Goal: Transaction & Acquisition: Book appointment/travel/reservation

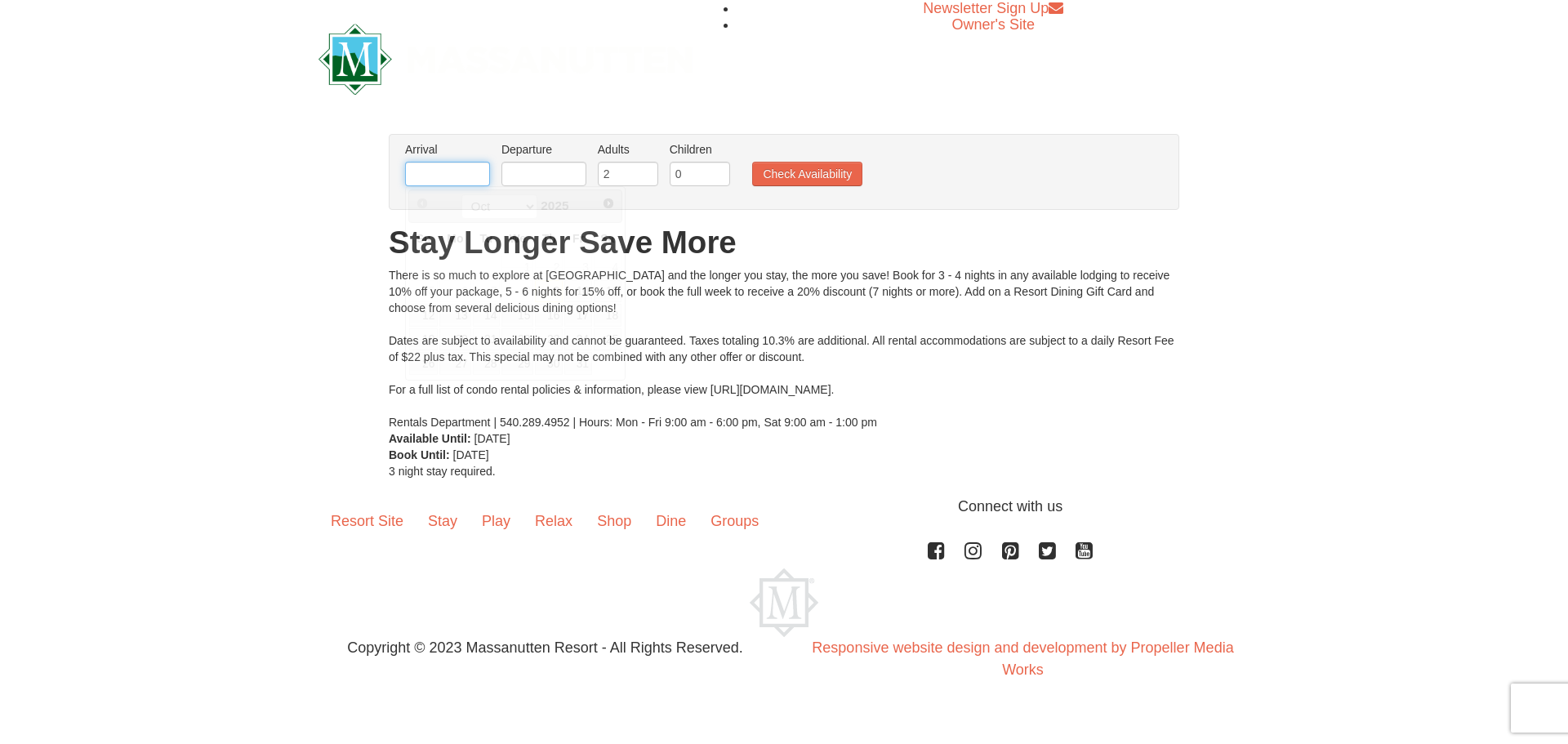
click at [442, 167] on input "text" at bounding box center [447, 174] width 85 height 24
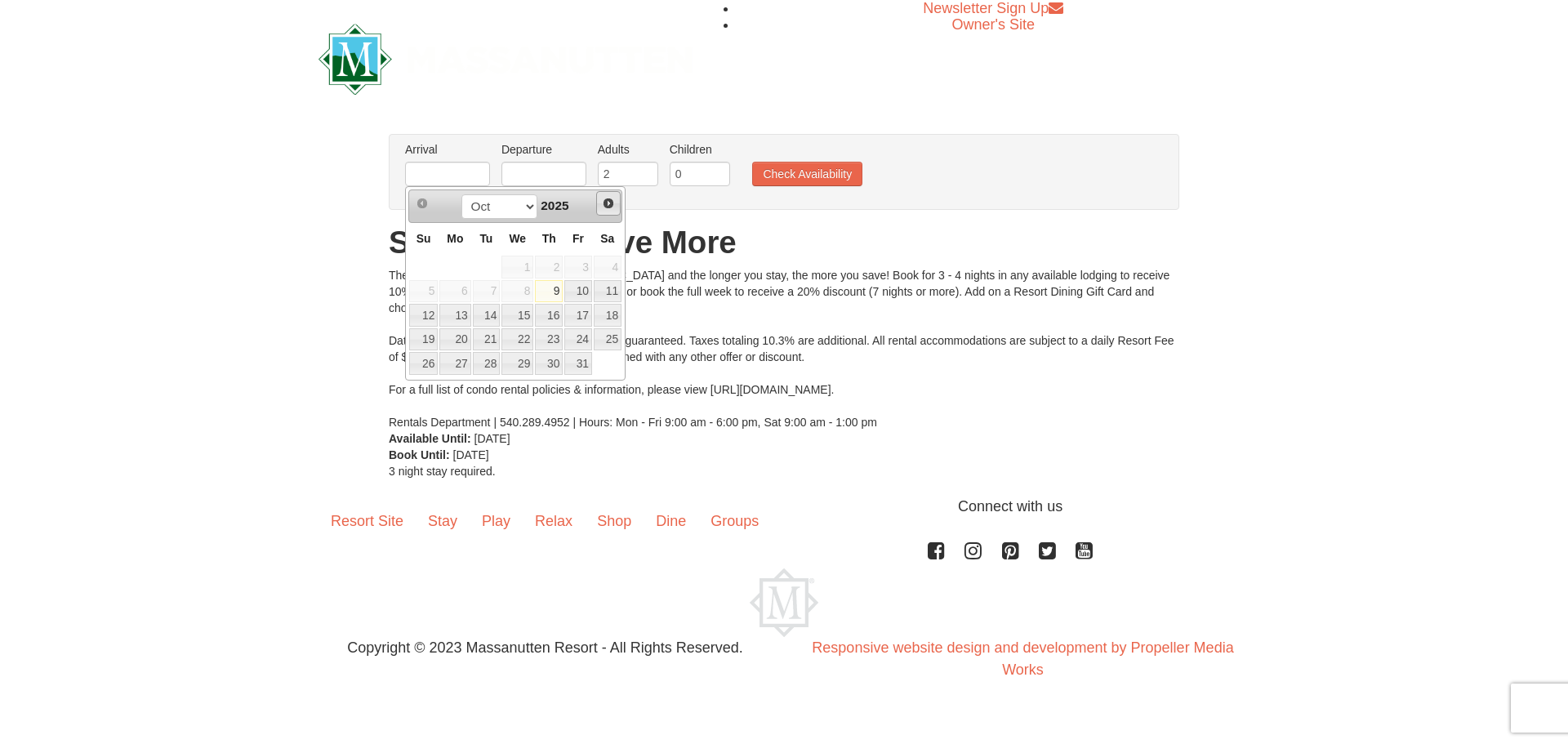
click at [610, 204] on span "Next" at bounding box center [608, 203] width 13 height 13
click at [458, 338] on link "22" at bounding box center [455, 340] width 31 height 23
type input "[DATE]"
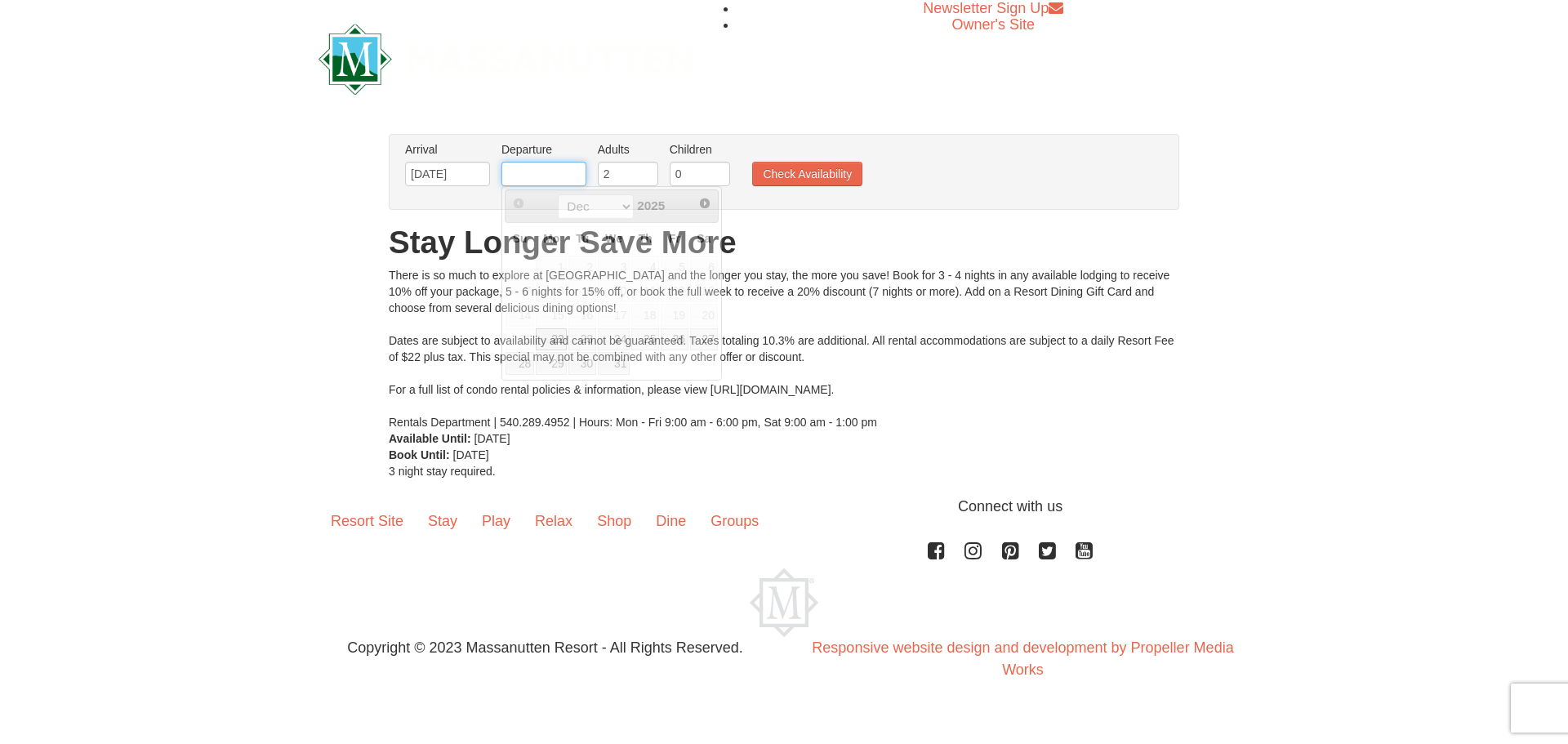
click at [548, 165] on input "text" at bounding box center [544, 174] width 85 height 24
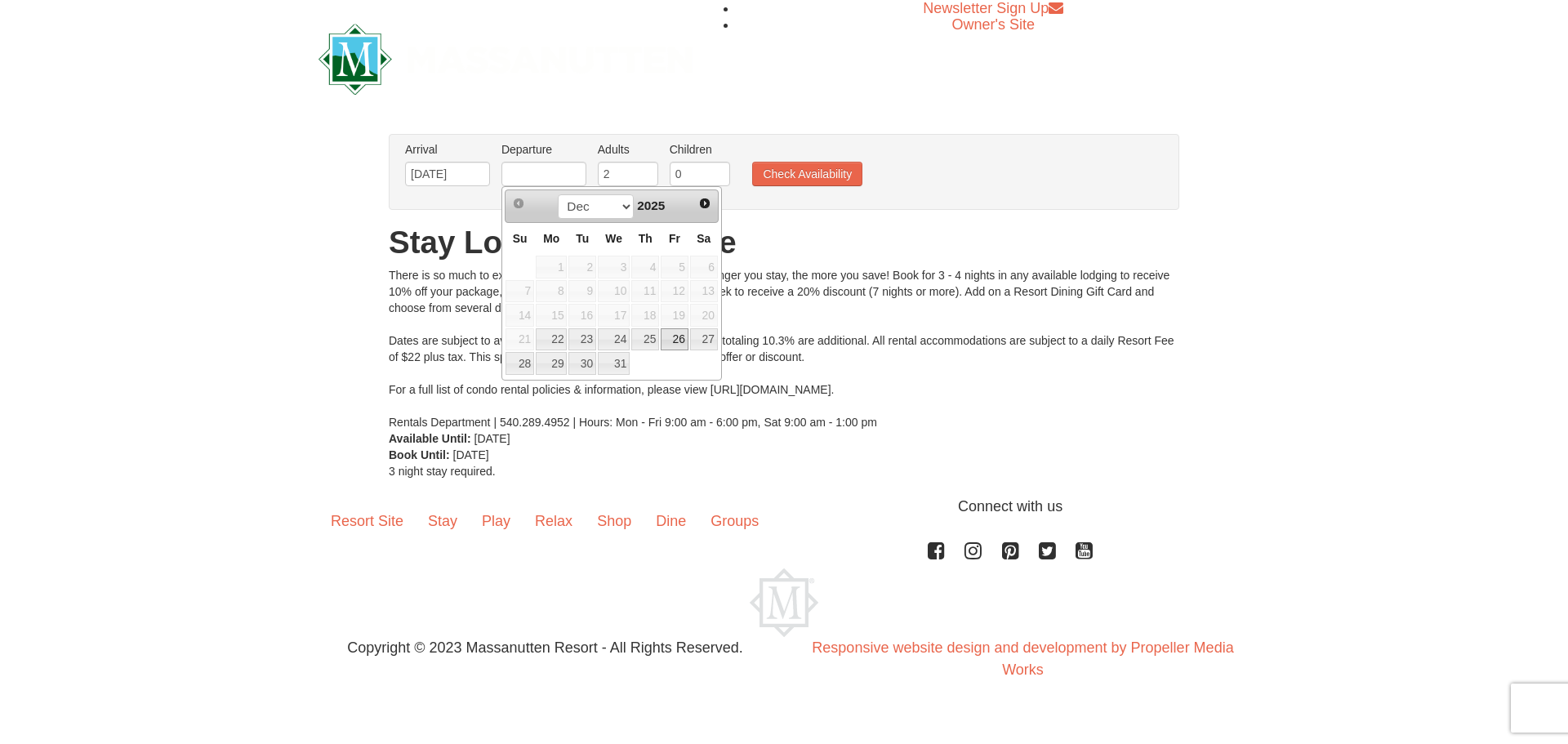
click at [670, 339] on link "26" at bounding box center [674, 340] width 28 height 23
type input "[DATE]"
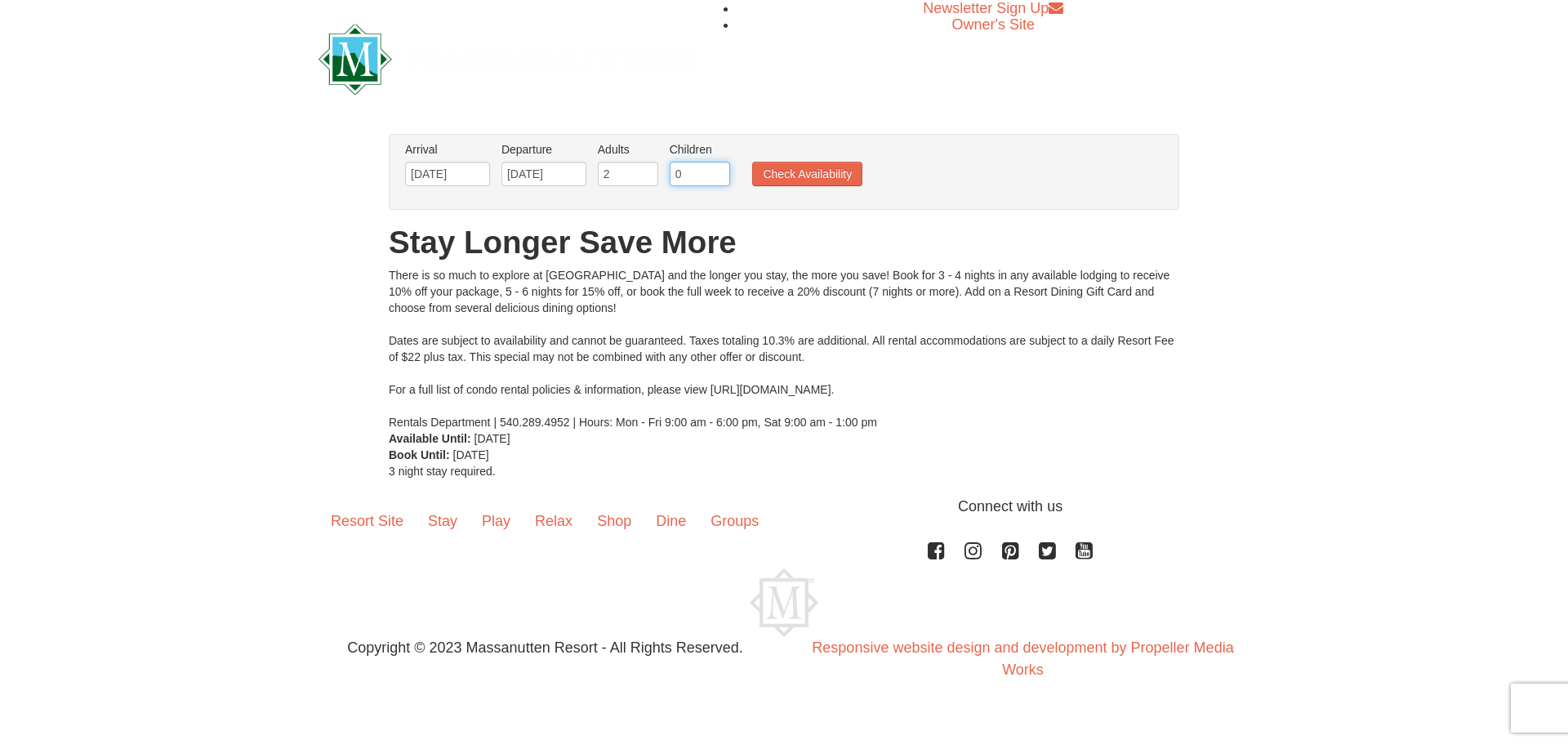
click at [699, 179] on input "0" at bounding box center [700, 174] width 60 height 24
type input "1"
click at [823, 180] on button "Check Availability" at bounding box center [807, 174] width 110 height 24
